Goal: Information Seeking & Learning: Find specific page/section

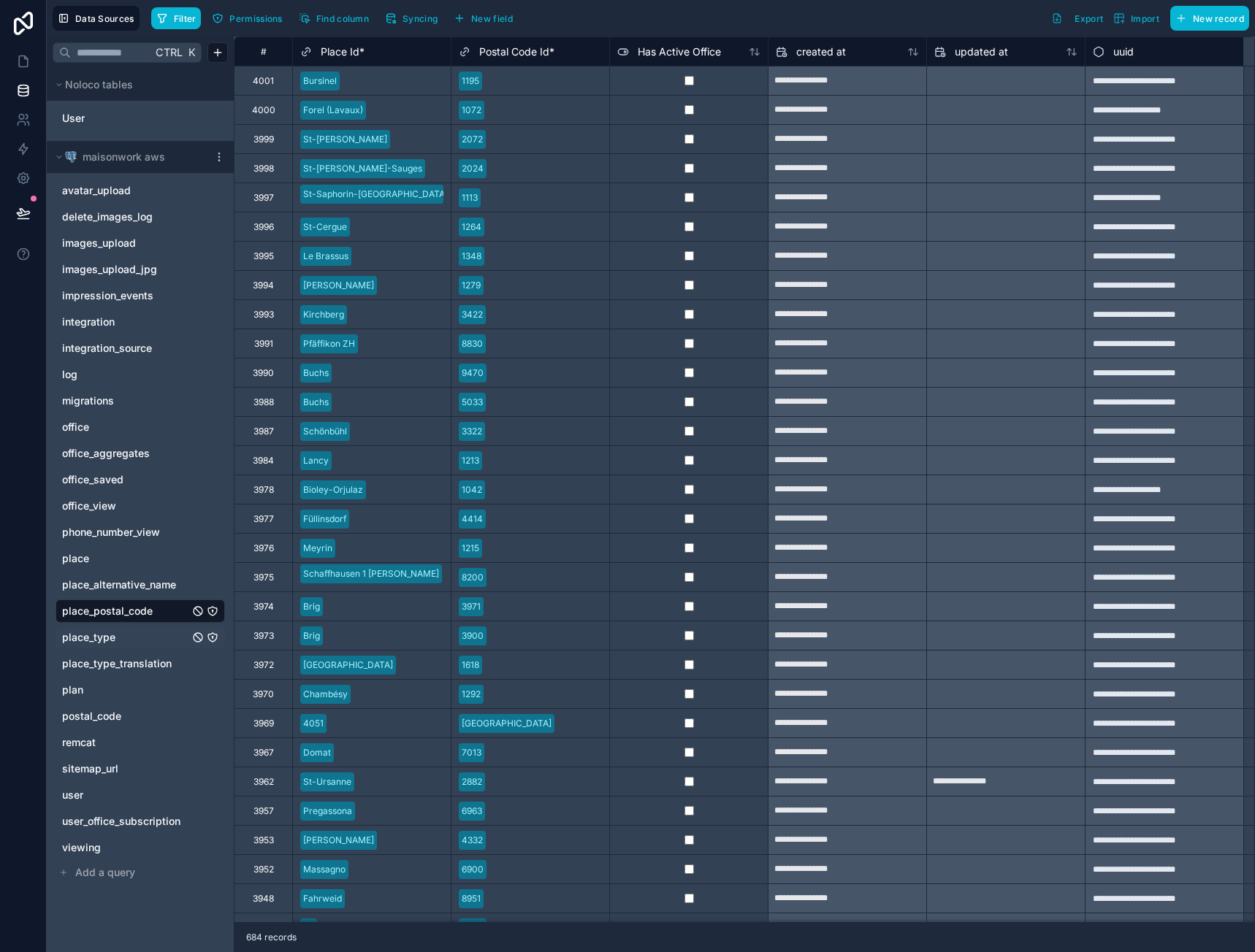
click at [112, 712] on span "postal_code" at bounding box center [92, 717] width 59 height 14
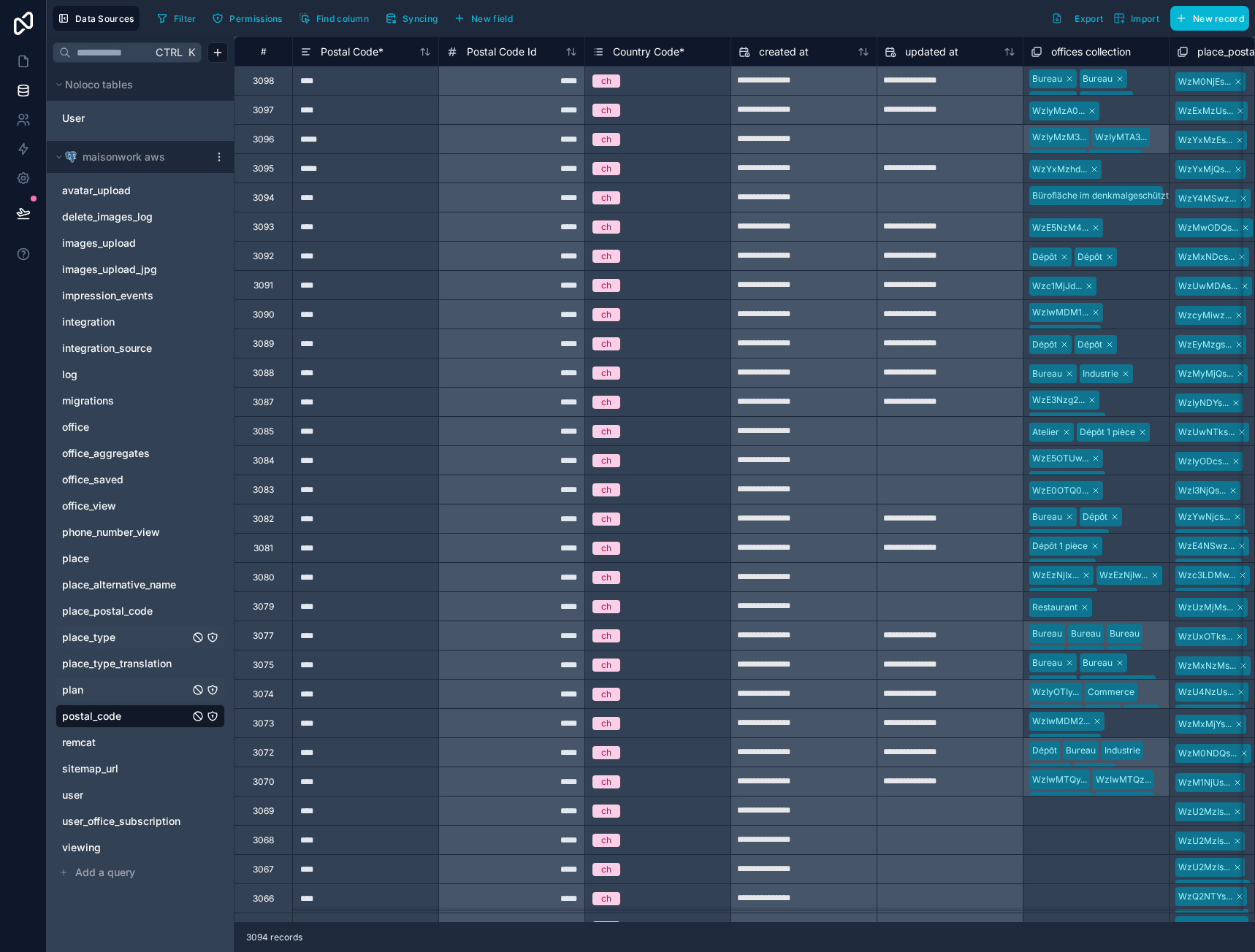
drag, startPoint x: 121, startPoint y: 717, endPoint x: 170, endPoint y: 679, distance: 62.0
click at [121, 717] on span "postal_code" at bounding box center [92, 717] width 59 height 14
click at [137, 687] on link "plan" at bounding box center [125, 690] width 127 height 14
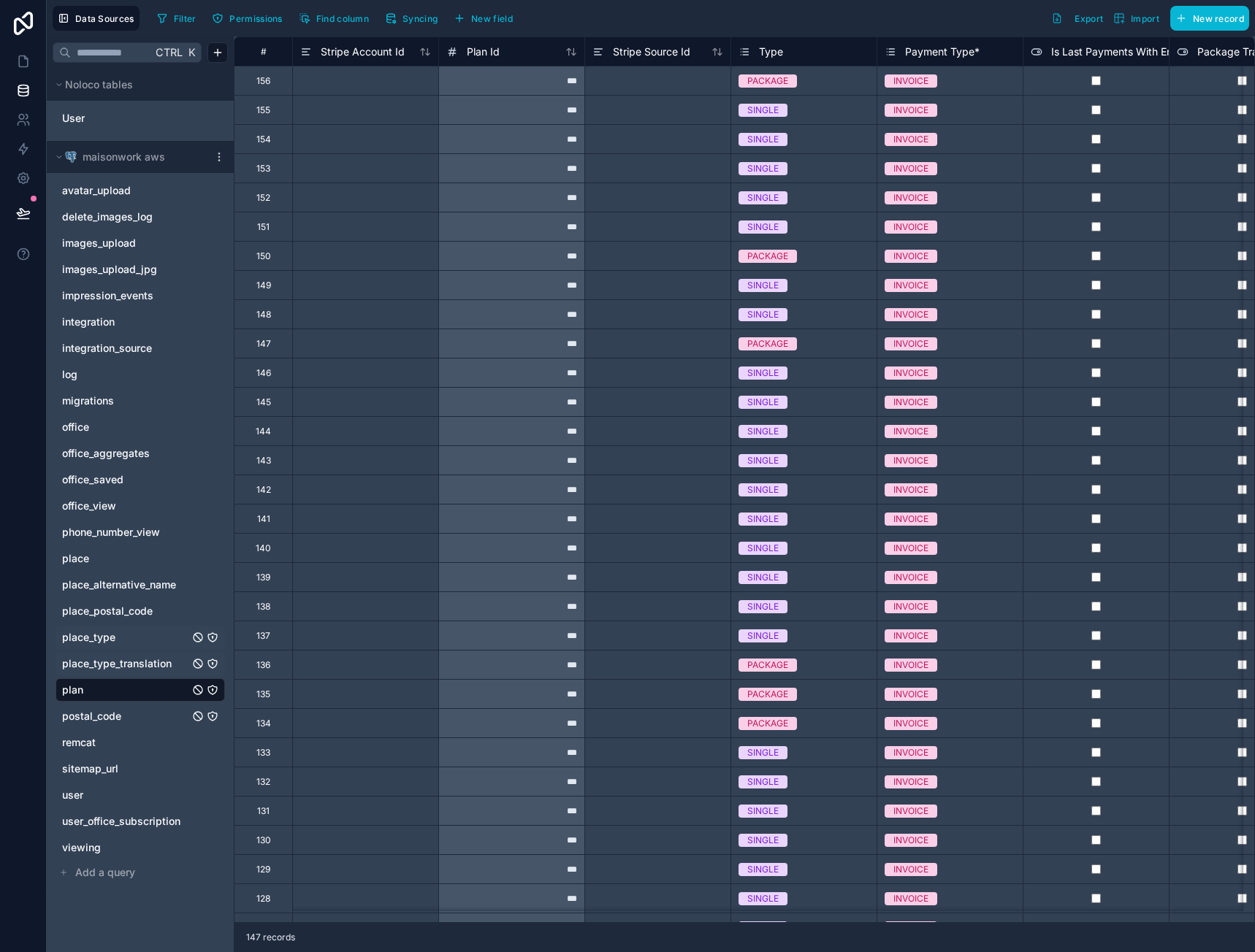
click at [145, 662] on span "place_type_translation" at bounding box center [117, 664] width 109 height 14
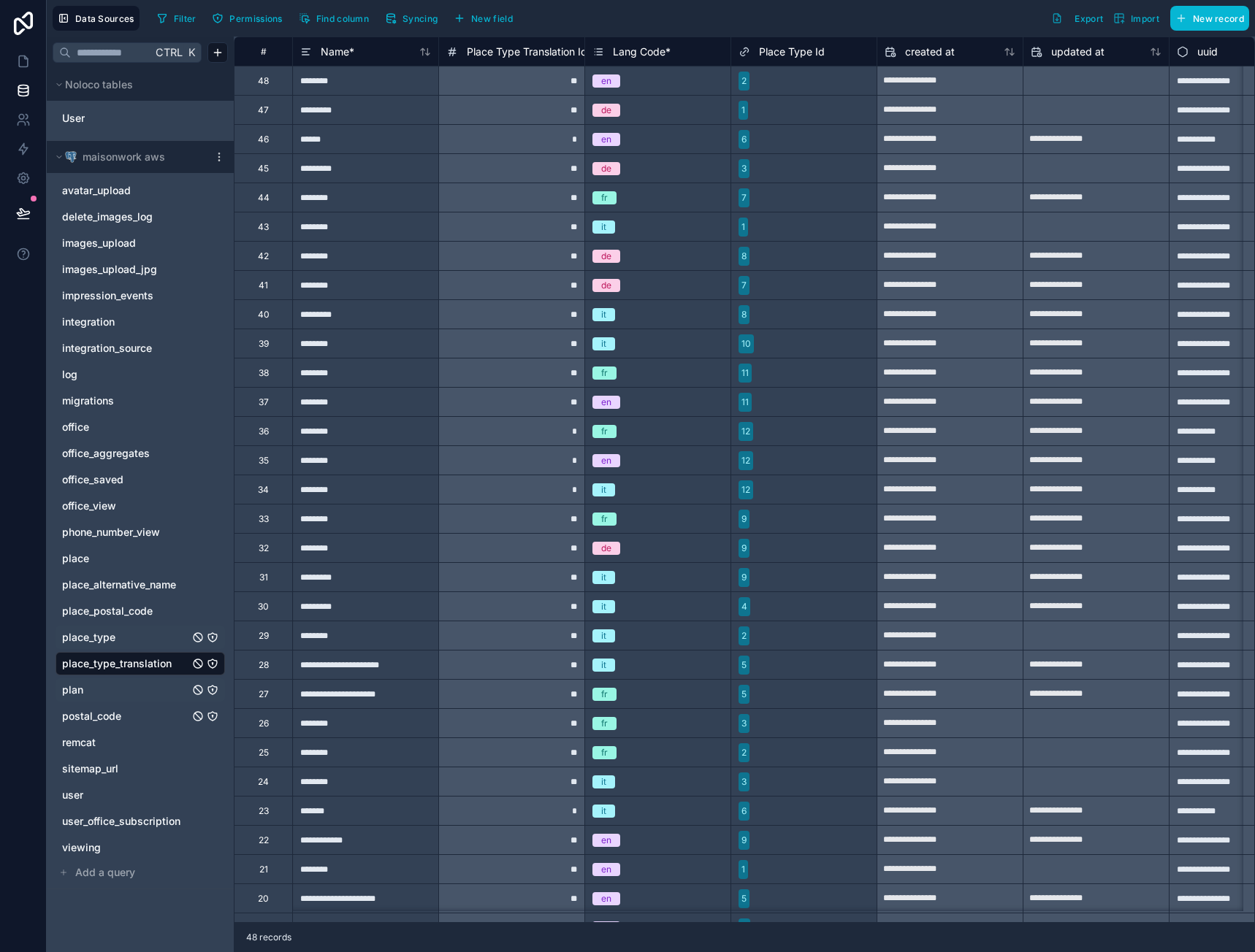
click at [121, 640] on link "place_type" at bounding box center [125, 638] width 127 height 14
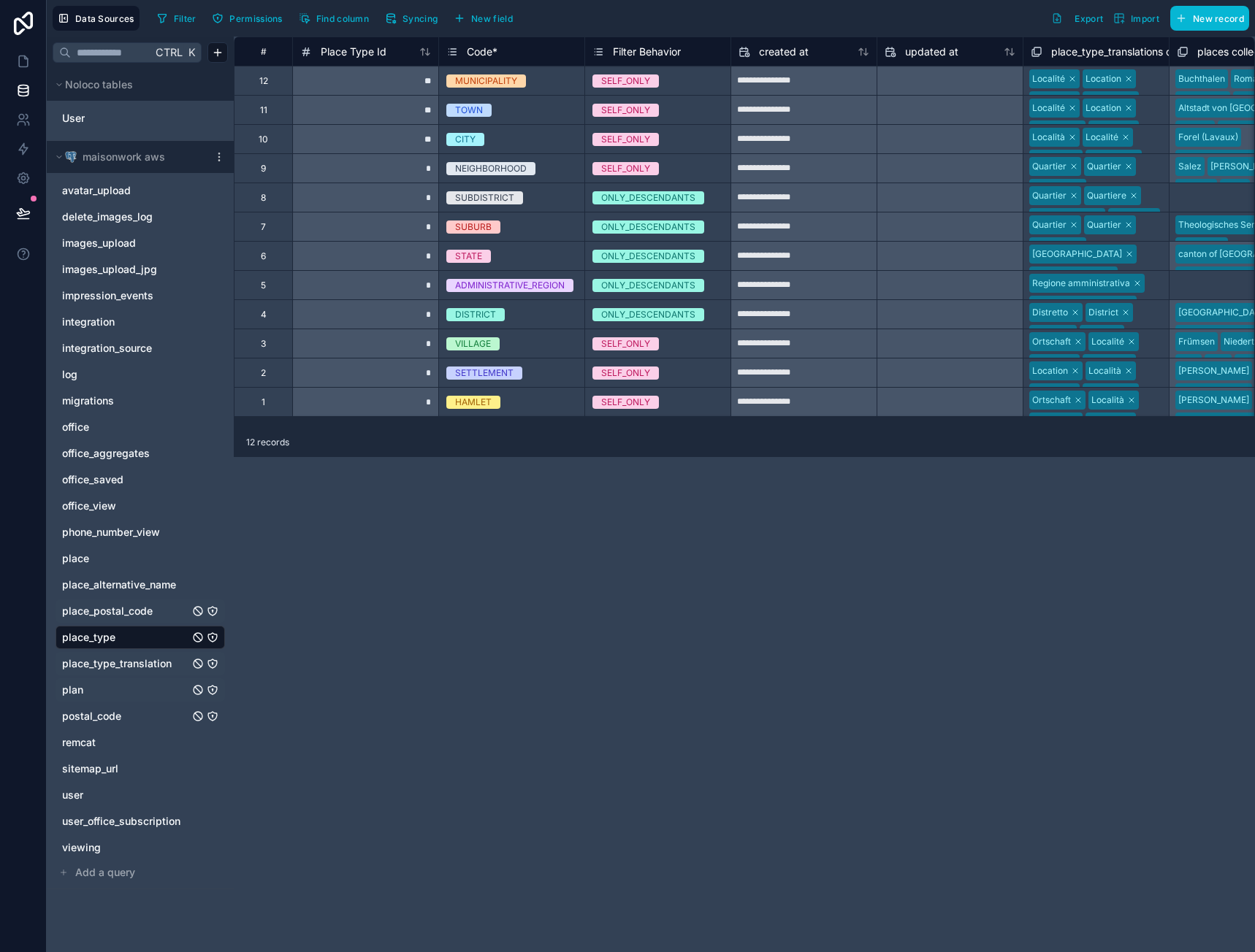
click at [141, 609] on span "place_postal_code" at bounding box center [107, 611] width 91 height 14
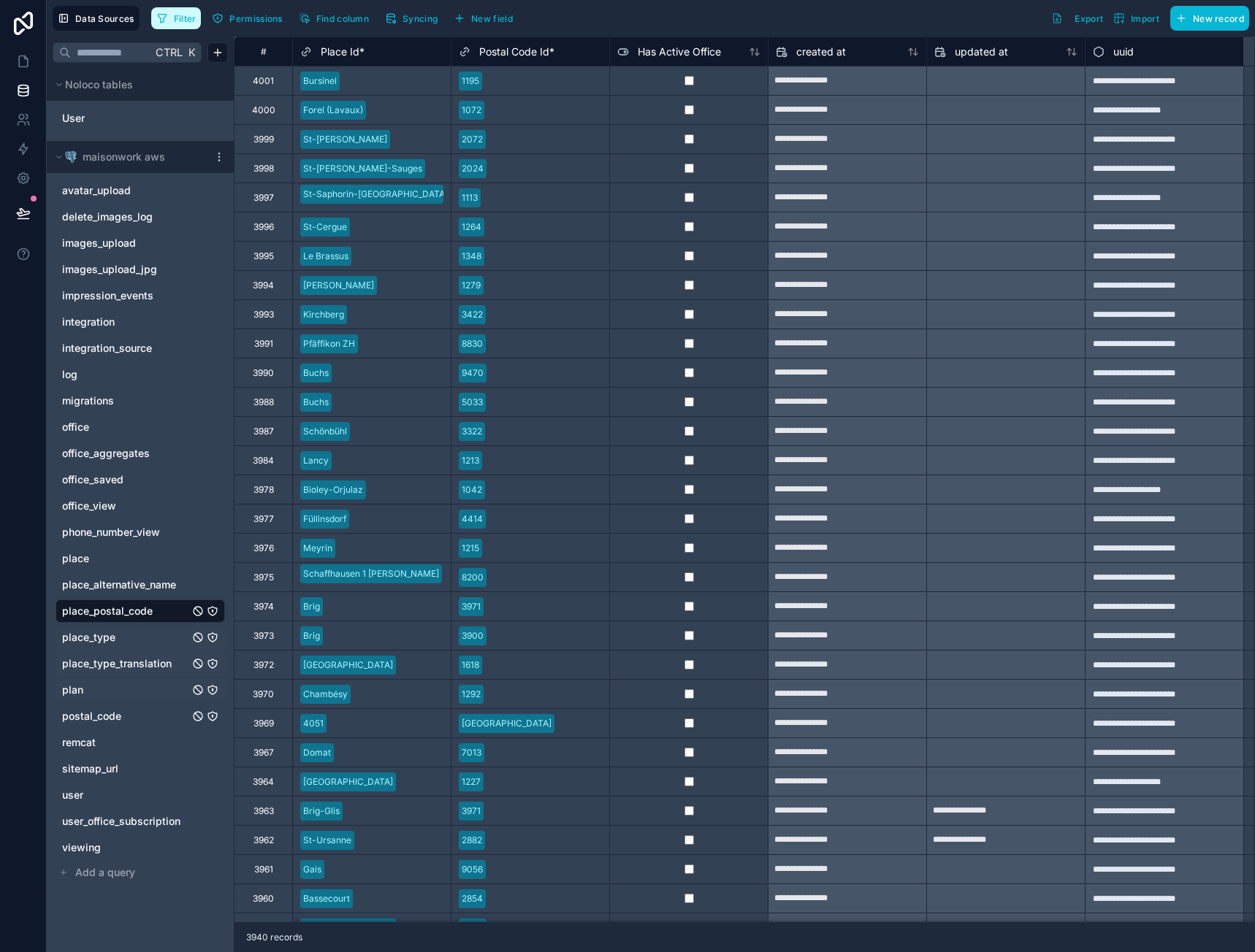
click at [183, 25] on button "Filter" at bounding box center [176, 18] width 51 height 22
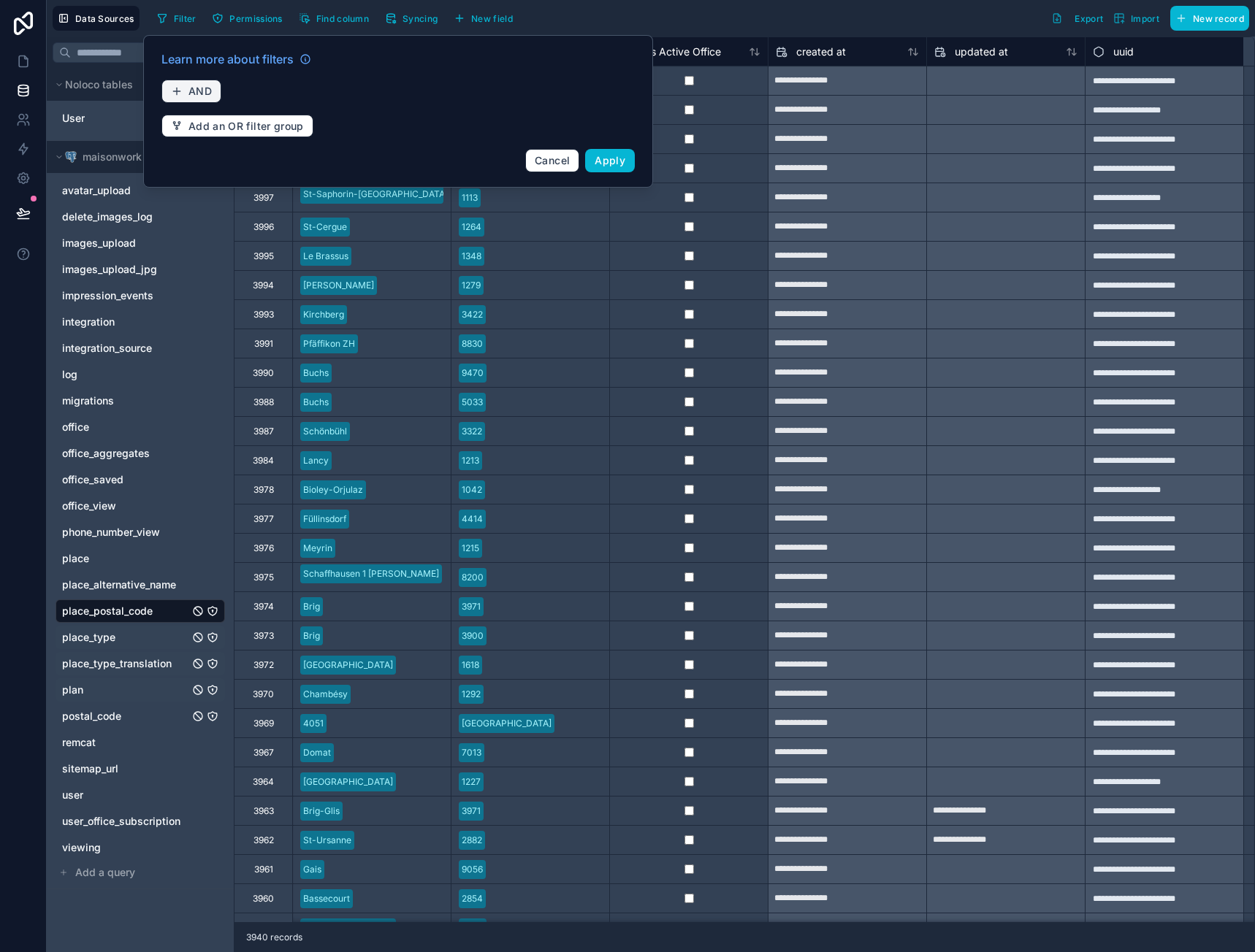
click at [181, 88] on icon "button" at bounding box center [177, 91] width 12 height 12
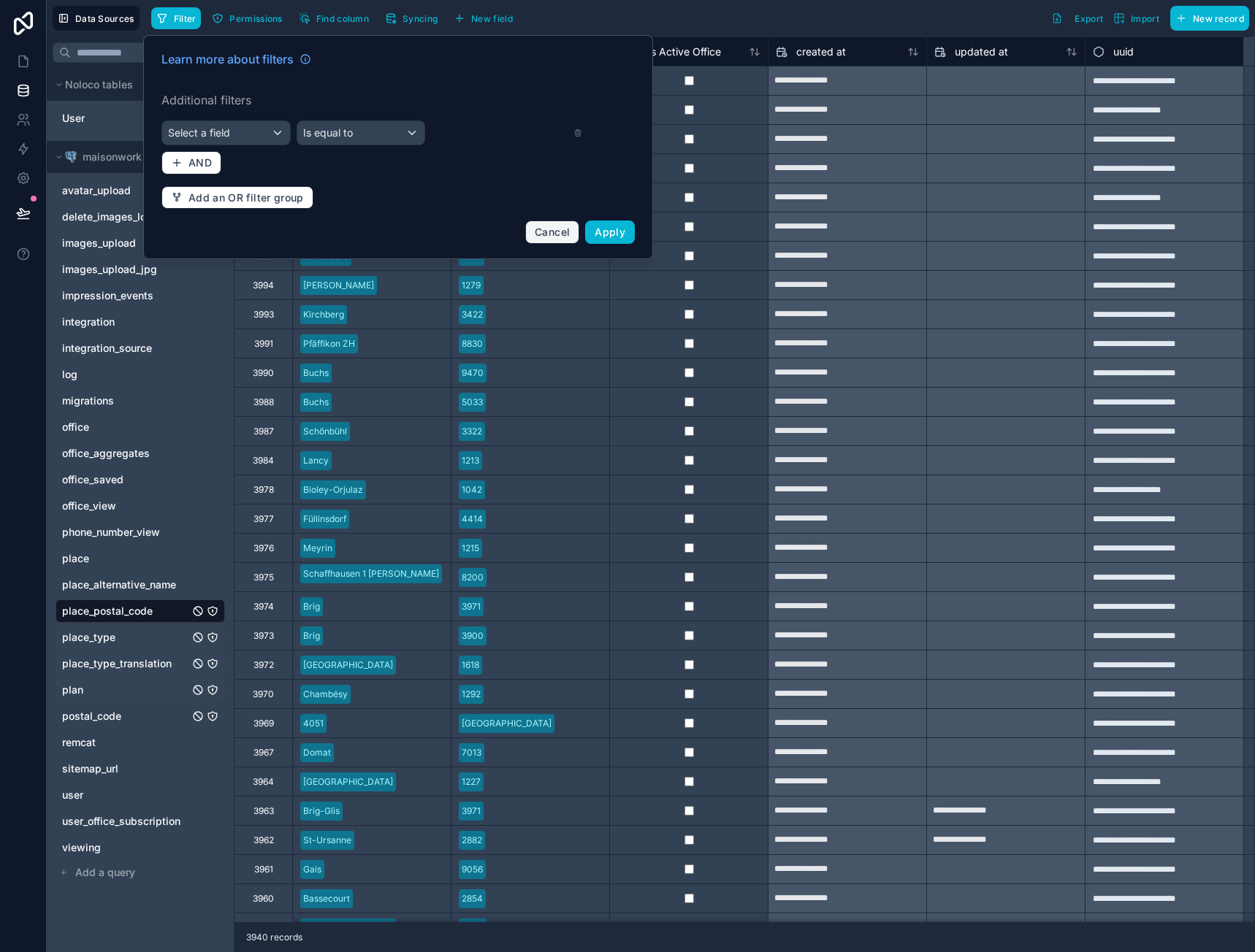
click at [539, 227] on span "Cancel" at bounding box center [552, 231] width 35 height 12
